Goal: Check status: Check status

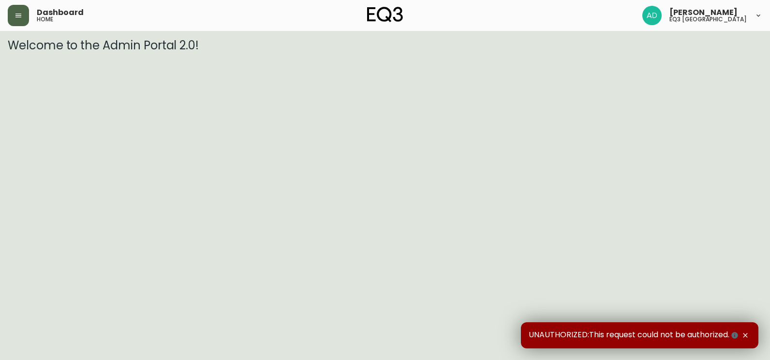
click at [16, 24] on button "button" at bounding box center [18, 15] width 21 height 21
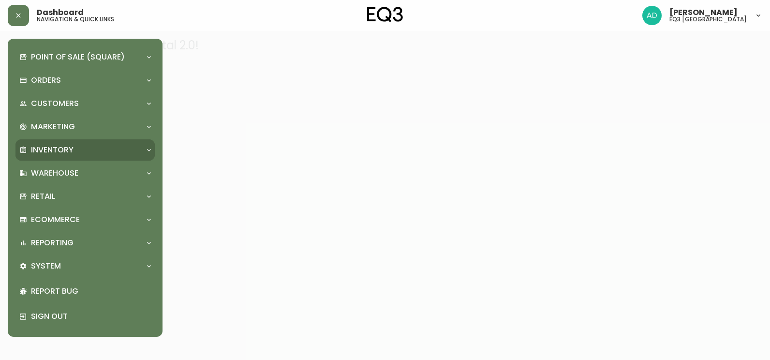
click at [57, 156] on div "Inventory" at bounding box center [84, 149] width 139 height 21
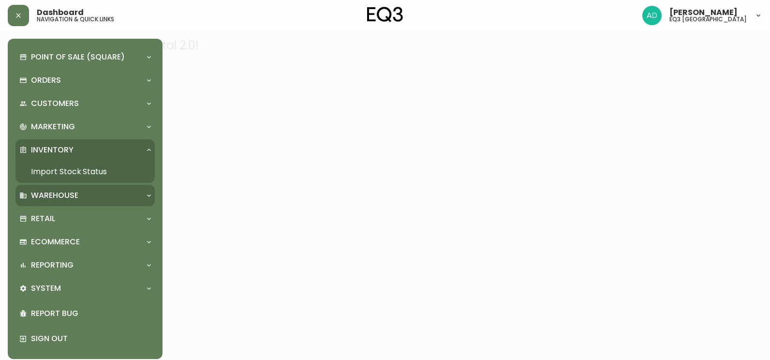
click at [69, 190] on p "Warehouse" at bounding box center [54, 195] width 47 height 11
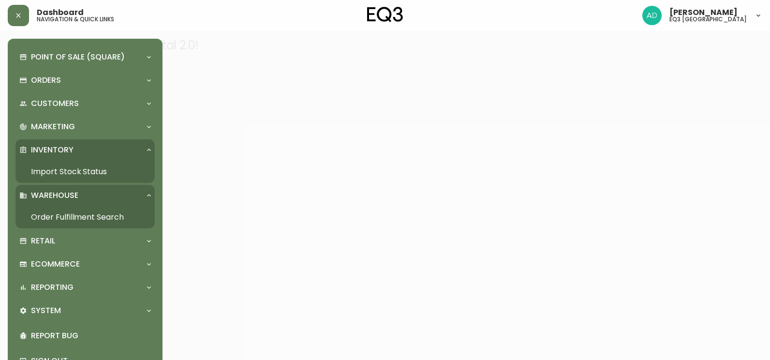
click at [66, 174] on link "Import Stock Status" at bounding box center [84, 172] width 139 height 22
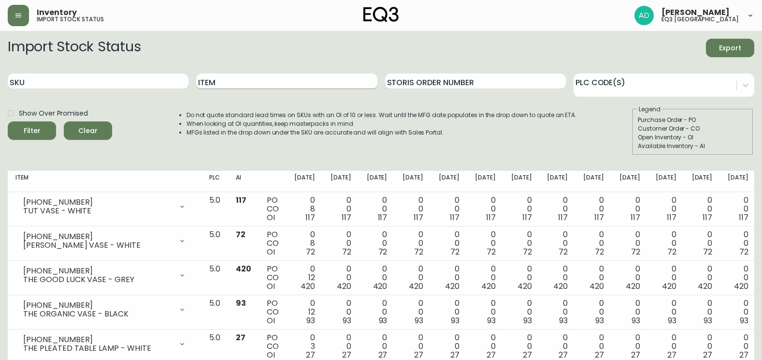
click at [235, 86] on input "Item" at bounding box center [286, 80] width 181 height 15
click at [109, 80] on input "SKU" at bounding box center [98, 80] width 181 height 15
paste input "3020-374-23-A"
type input "3020-374-23-A"
click at [8, 121] on button "Filter" at bounding box center [32, 130] width 48 height 18
